Goal: Task Accomplishment & Management: Use online tool/utility

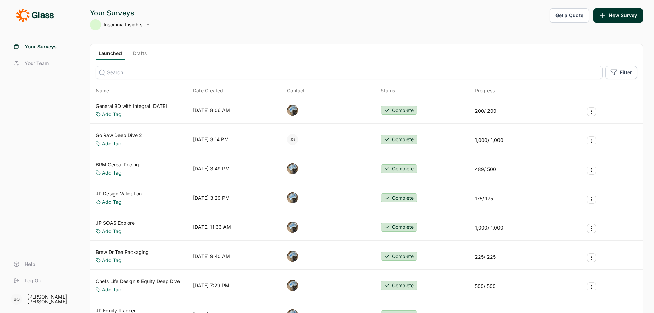
click at [623, 15] on button "New Survey" at bounding box center [618, 15] width 50 height 14
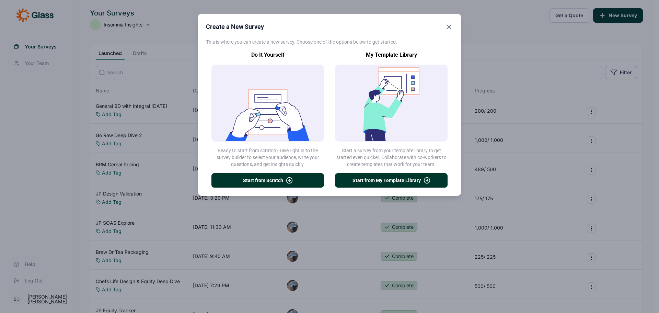
click at [392, 177] on button "Start from My Template Library" at bounding box center [391, 180] width 113 height 14
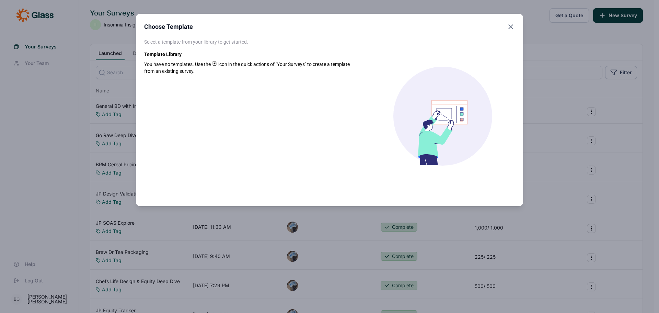
click at [508, 26] on icon "Close" at bounding box center [511, 27] width 8 height 8
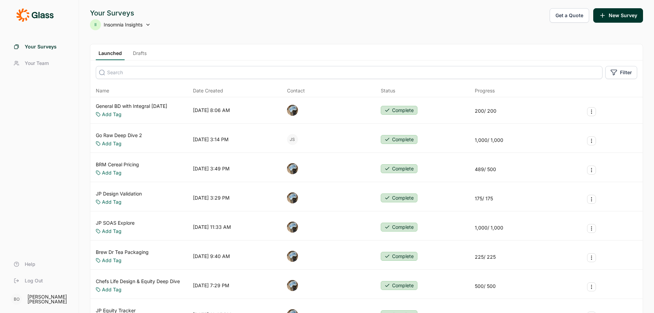
click at [42, 63] on span "Your Team" at bounding box center [37, 63] width 24 height 7
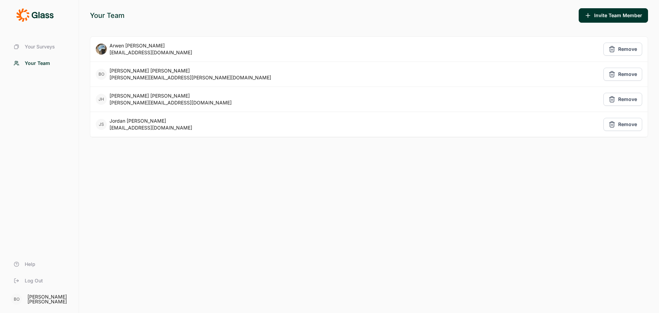
click at [35, 48] on span "Your Surveys" at bounding box center [40, 46] width 30 height 7
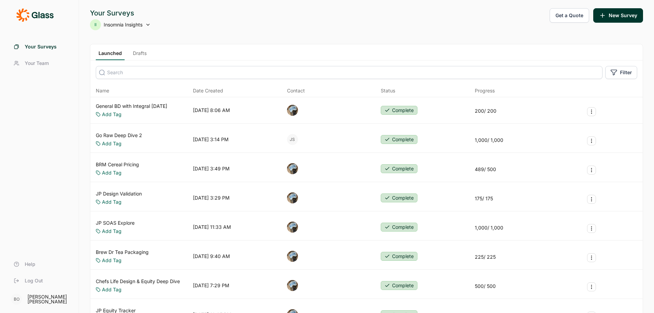
click at [141, 52] on link "Drafts" at bounding box center [139, 55] width 19 height 10
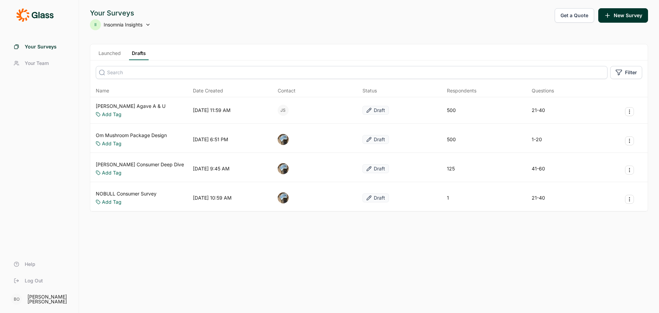
click at [124, 106] on link "[PERSON_NAME] Agave A & U" at bounding box center [131, 106] width 70 height 7
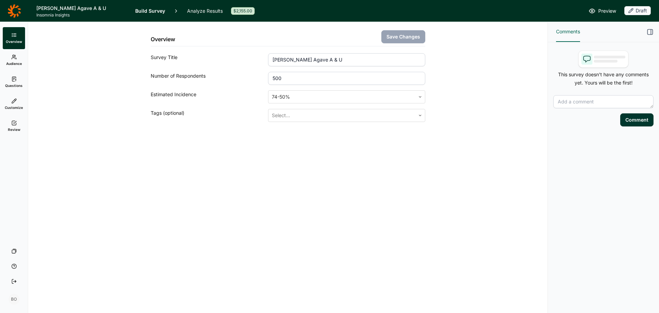
drag, startPoint x: 13, startPoint y: 77, endPoint x: 21, endPoint y: 93, distance: 18.9
click at [14, 77] on use at bounding box center [14, 79] width 4 height 4
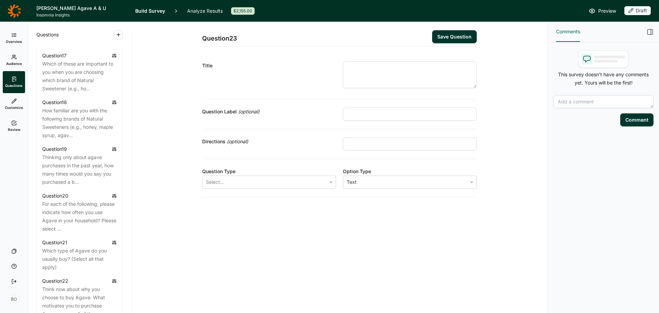
scroll to position [1057, 0]
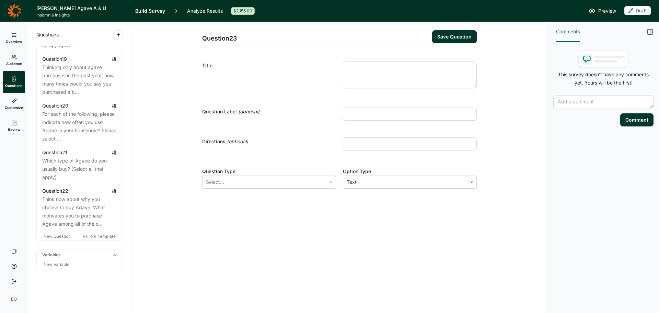
click at [94, 236] on span "+ From Template" at bounding box center [98, 236] width 33 height 5
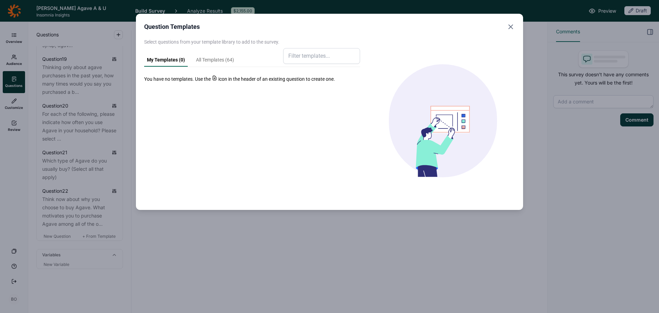
click at [218, 61] on link "All Templates ( 64 )" at bounding box center [215, 61] width 44 height 10
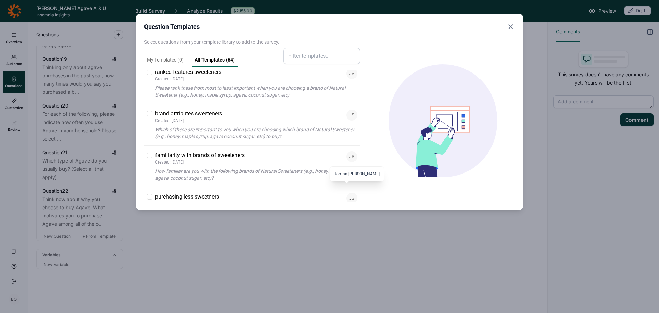
scroll to position [893, 0]
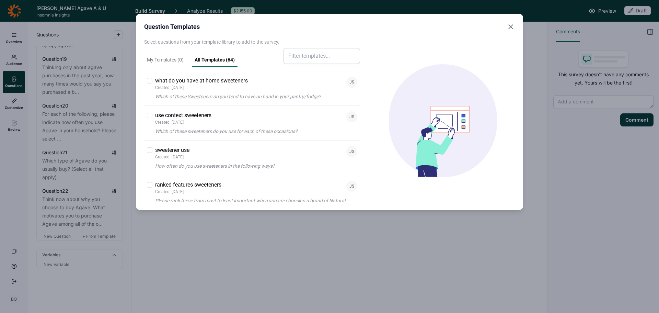
click at [505, 28] on div "Question Templates" at bounding box center [329, 27] width 371 height 10
click at [514, 28] on icon "Close" at bounding box center [511, 27] width 8 height 8
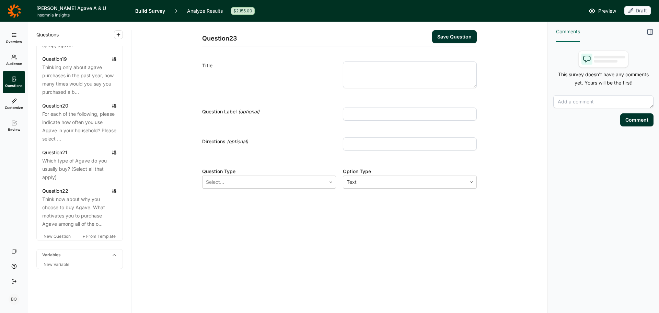
click at [18, 10] on icon at bounding box center [14, 11] width 13 height 14
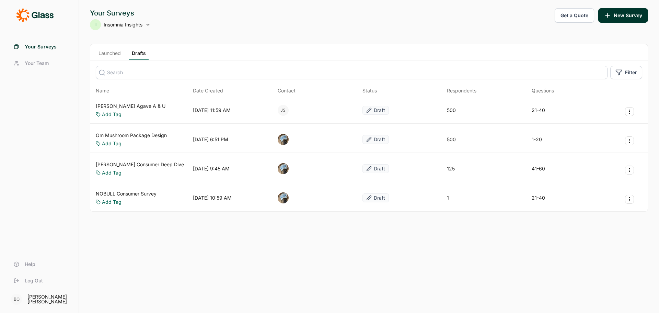
click at [33, 279] on span "Log Out" at bounding box center [34, 280] width 18 height 7
